Goal: Task Accomplishment & Management: Use online tool/utility

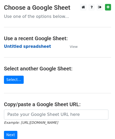
drag, startPoint x: 0, startPoint y: 0, endPoint x: 31, endPoint y: 46, distance: 55.5
click at [31, 46] on strong "Untitled spreadsheet" at bounding box center [27, 46] width 47 height 5
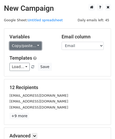
click at [35, 45] on link "Copy/paste..." at bounding box center [25, 46] width 32 height 8
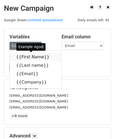
click at [30, 58] on link "{{First Name}}" at bounding box center [36, 57] width 52 height 8
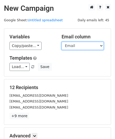
click at [102, 45] on select "First Name Last name Email Company" at bounding box center [83, 46] width 42 height 8
click at [62, 42] on select "First Name Last name Email Company" at bounding box center [83, 46] width 42 height 8
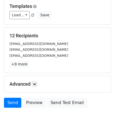
scroll to position [53, 0]
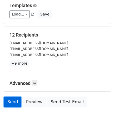
click at [14, 101] on link "Send" at bounding box center [12, 102] width 17 height 10
